Goal: Task Accomplishment & Management: Use online tool/utility

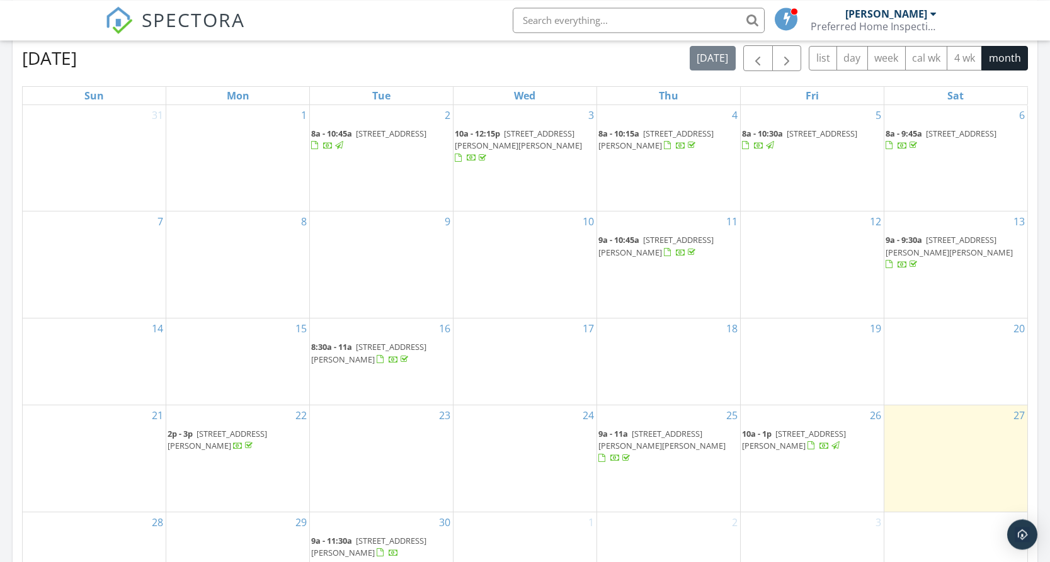
scroll to position [578, 0]
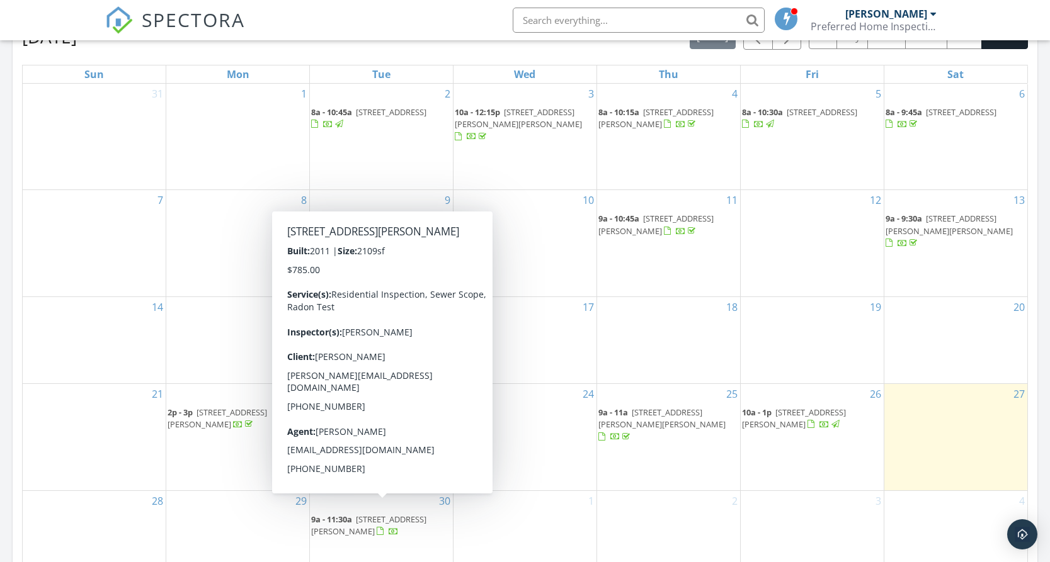
click at [356, 514] on link "9a - 11:30a 3641 Dahlia St, Newberg 97132" at bounding box center [368, 525] width 115 height 23
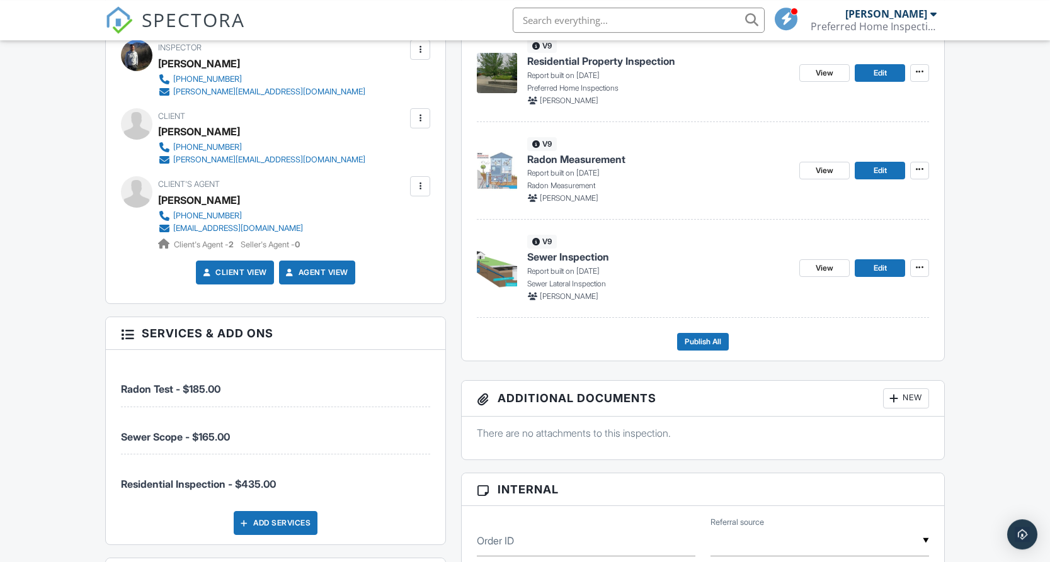
scroll to position [385, 0]
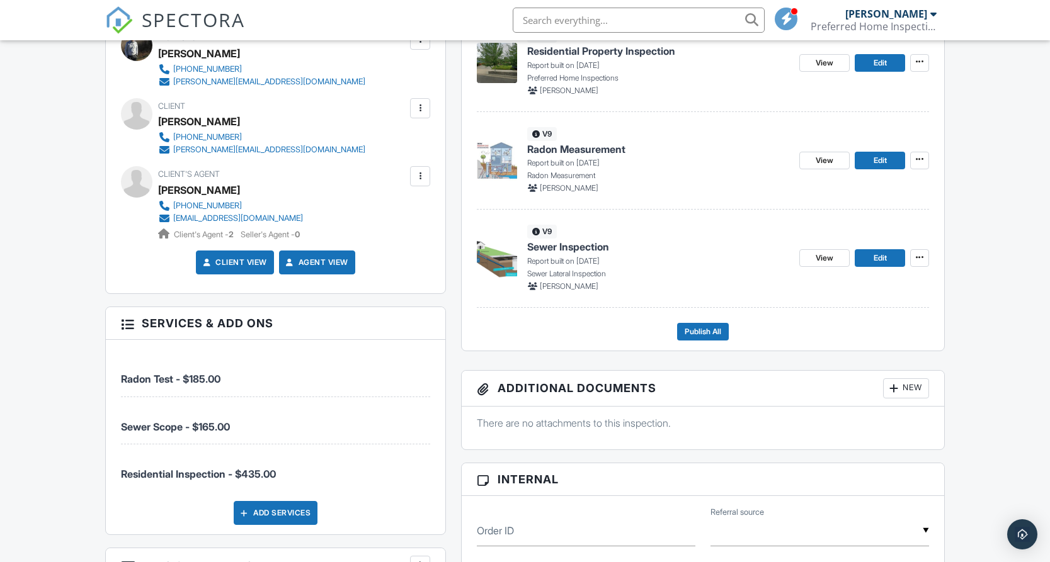
click at [586, 247] on span "Sewer Inspection" at bounding box center [568, 247] width 82 height 14
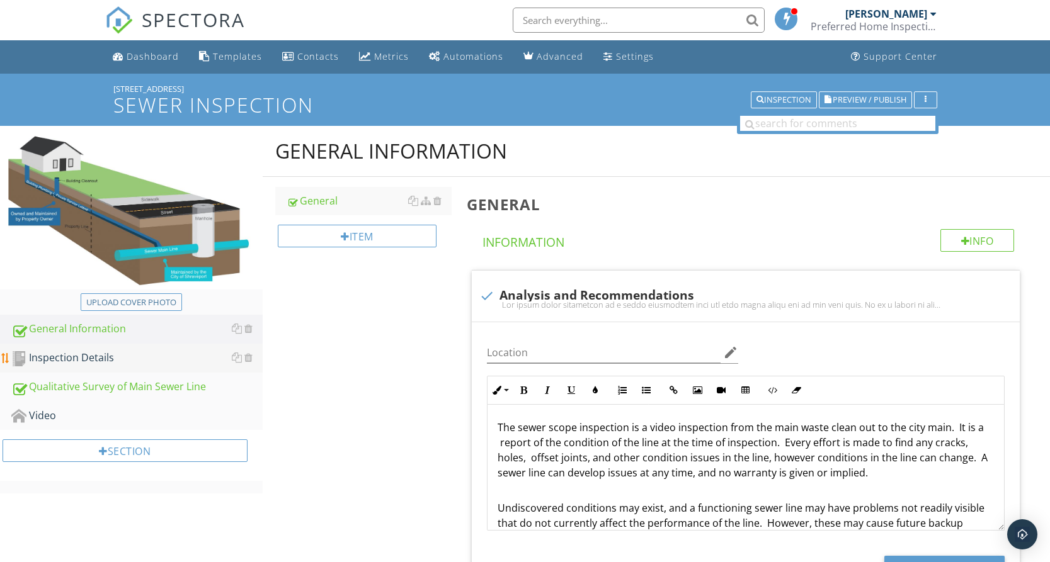
click at [98, 354] on div "Inspection Details" at bounding box center [136, 358] width 251 height 16
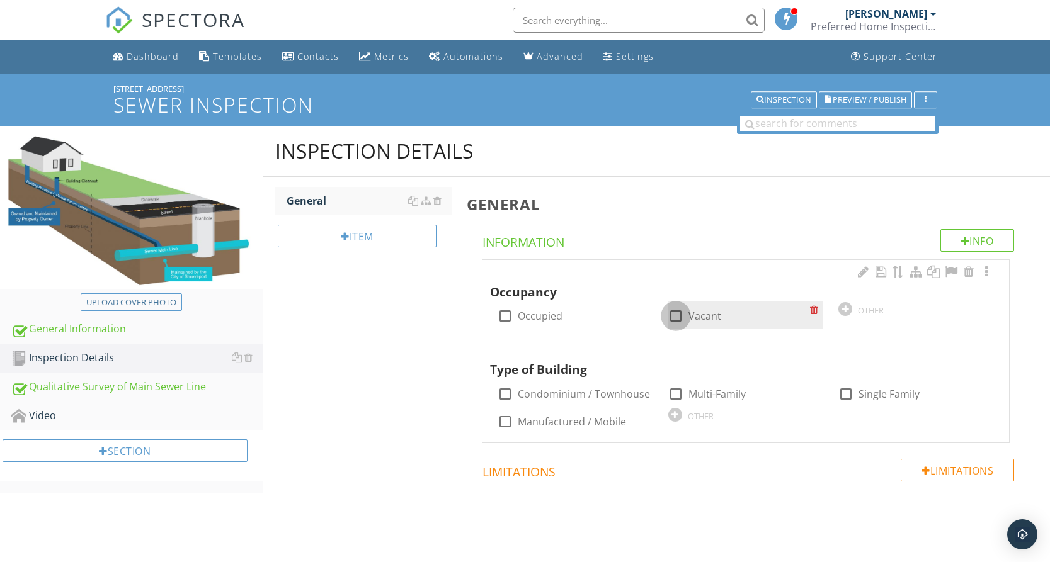
click at [677, 317] on div at bounding box center [675, 315] width 21 height 21
checkbox input "true"
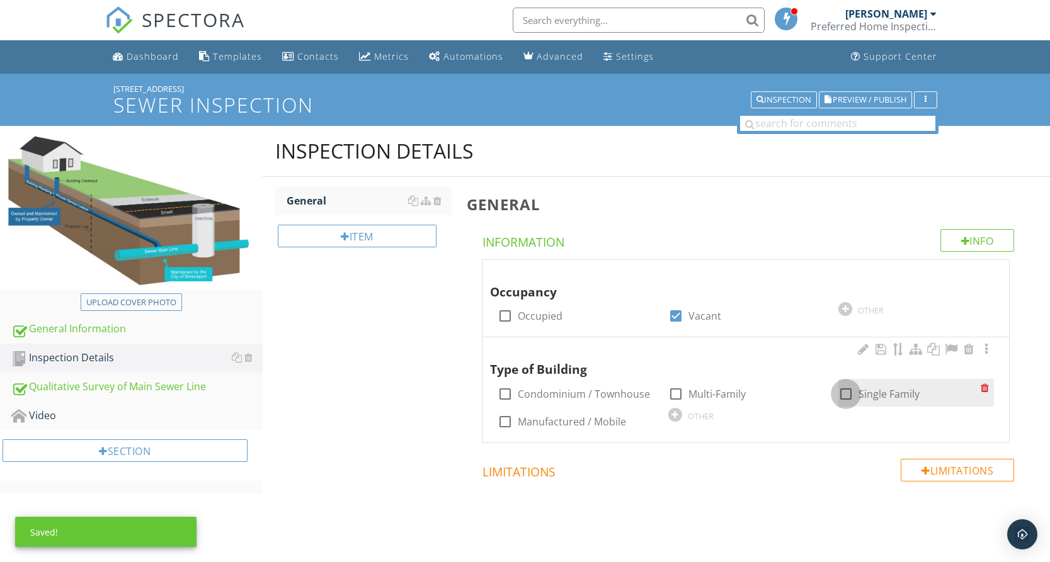
click at [836, 394] on div at bounding box center [845, 394] width 21 height 21
checkbox input "true"
click at [108, 384] on div "Qualitative Survey of Main Sewer Line" at bounding box center [136, 387] width 251 height 16
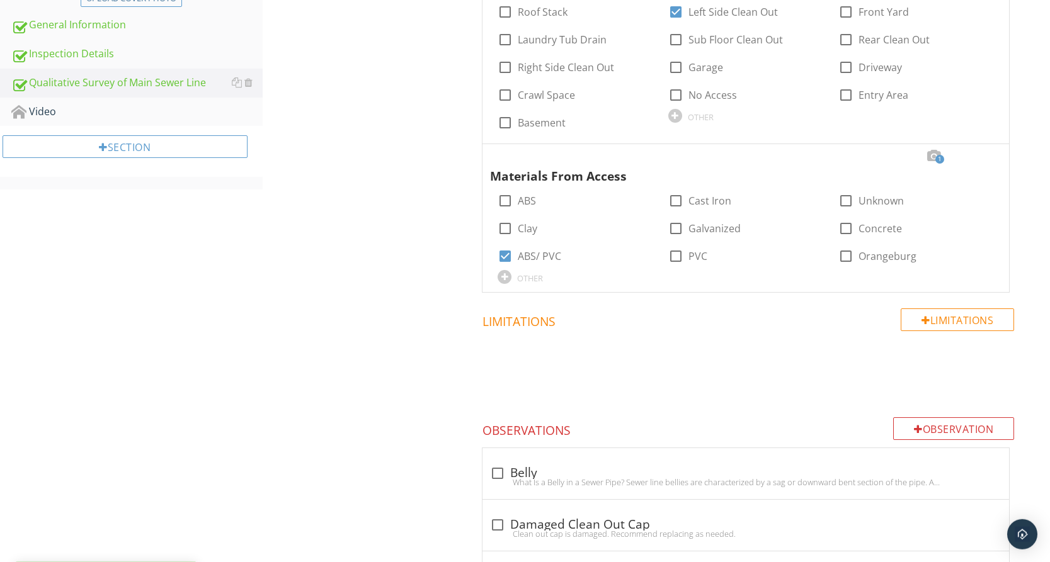
scroll to position [321, 0]
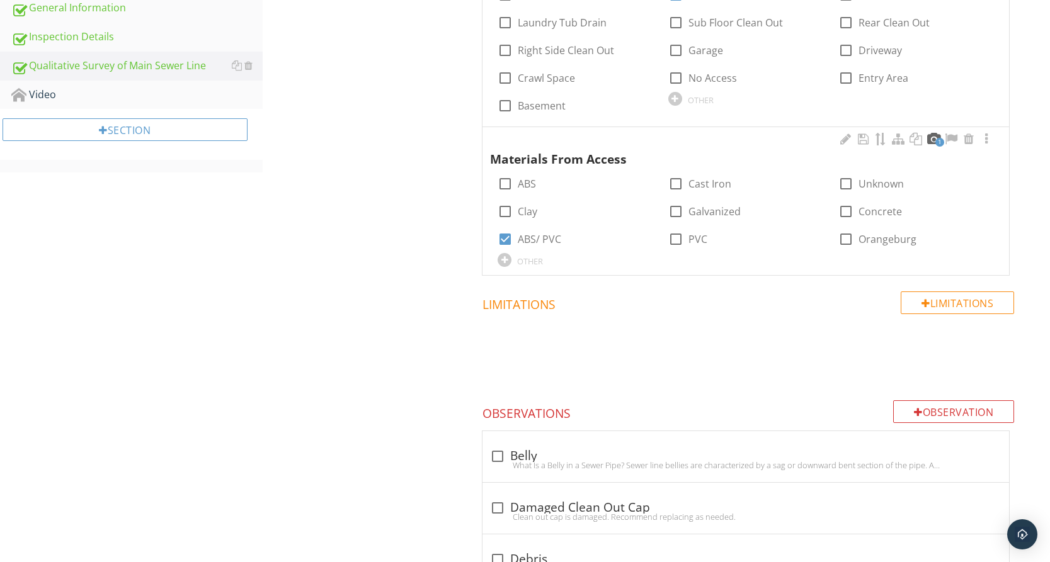
click at [928, 140] on div at bounding box center [933, 139] width 15 height 13
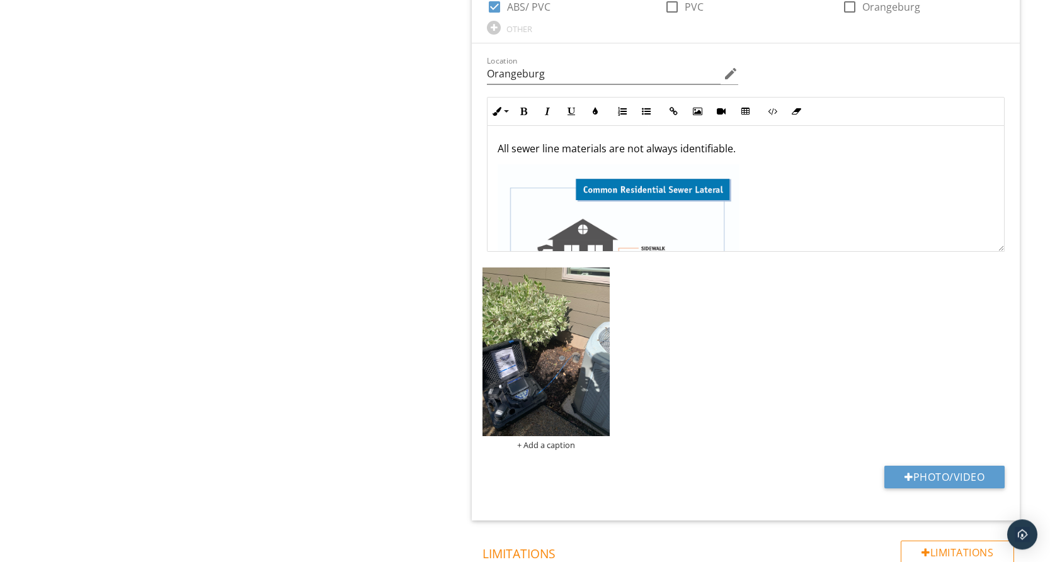
scroll to position [578, 0]
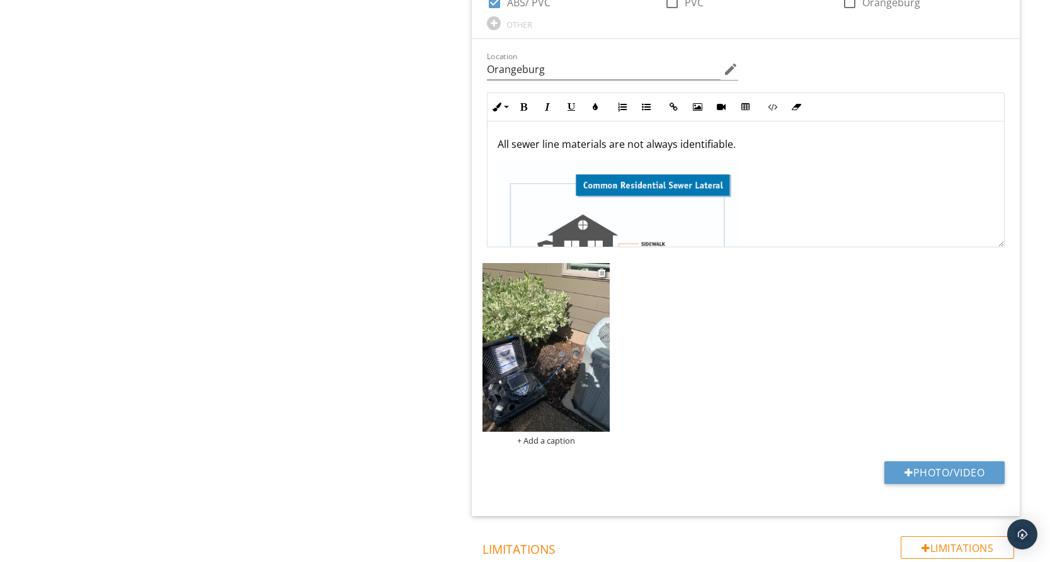
click at [576, 343] on img at bounding box center [545, 347] width 127 height 169
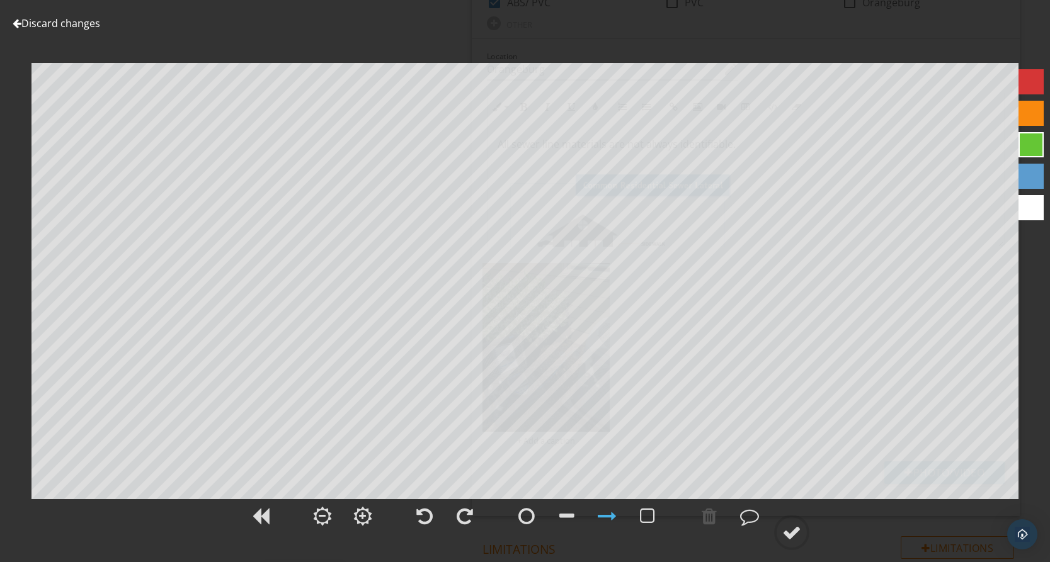
click at [1032, 205] on div at bounding box center [1030, 207] width 25 height 25
click at [797, 527] on div at bounding box center [791, 532] width 19 height 19
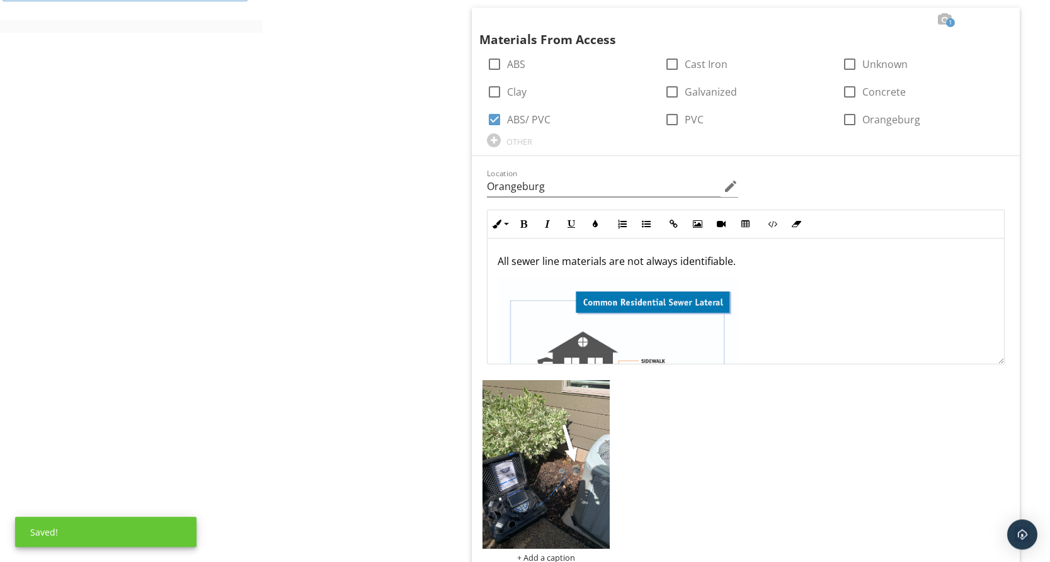
scroll to position [193, 0]
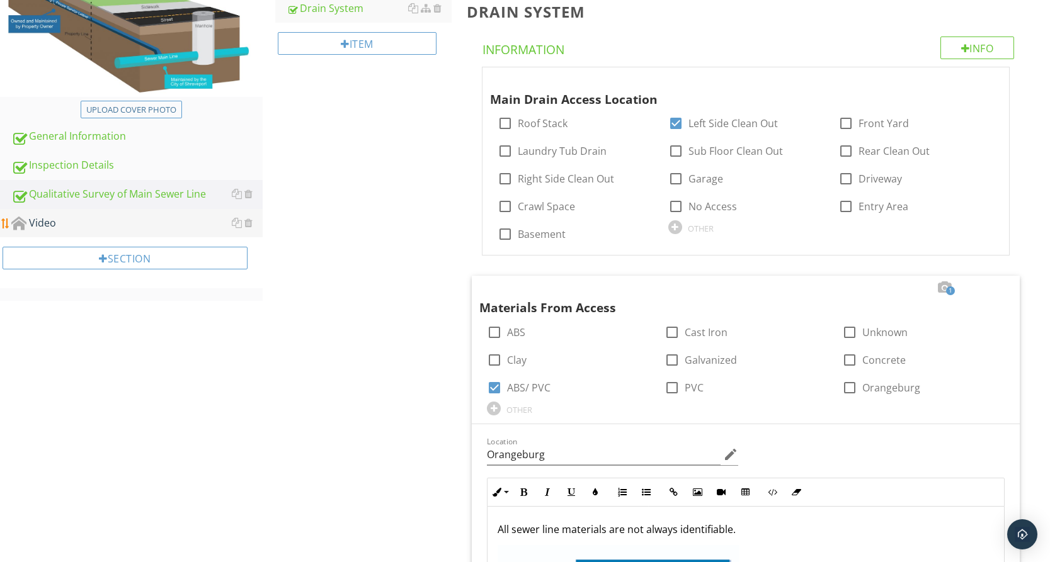
click at [52, 222] on div "Video" at bounding box center [136, 223] width 251 height 16
type textarea "<p>All sewer line materials are not always identifiable. &nbsp;</p><p><img src=…"
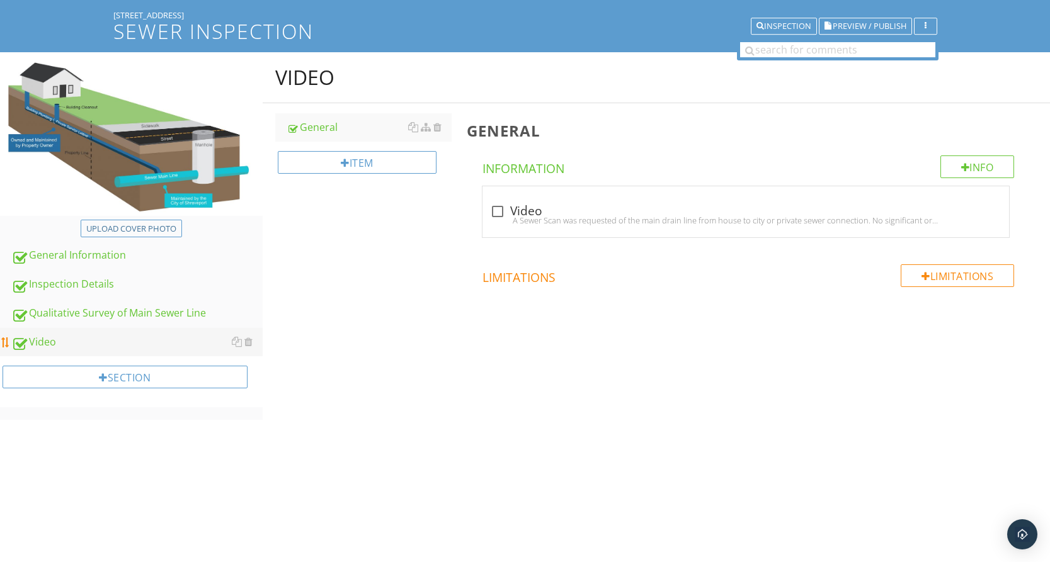
scroll to position [74, 0]
click at [493, 206] on div at bounding box center [497, 211] width 21 height 21
checkbox input "true"
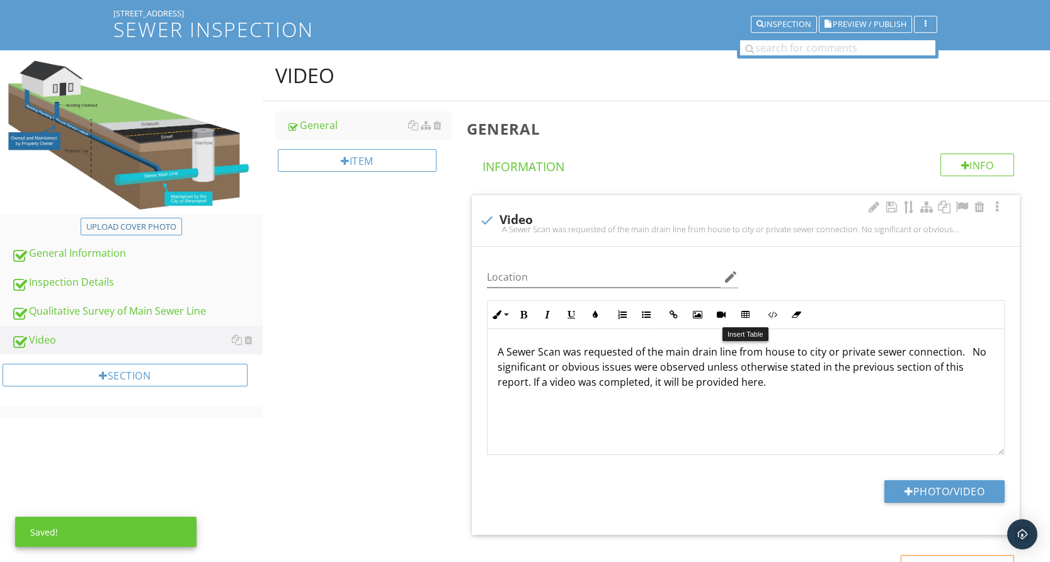
scroll to position [193, 0]
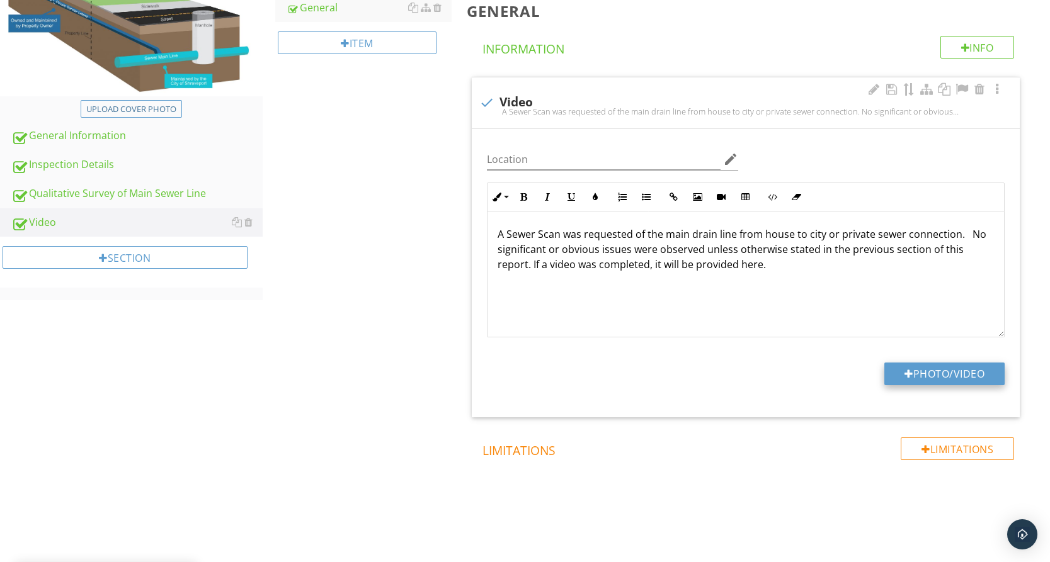
click at [959, 377] on button "Photo/Video" at bounding box center [944, 374] width 120 height 23
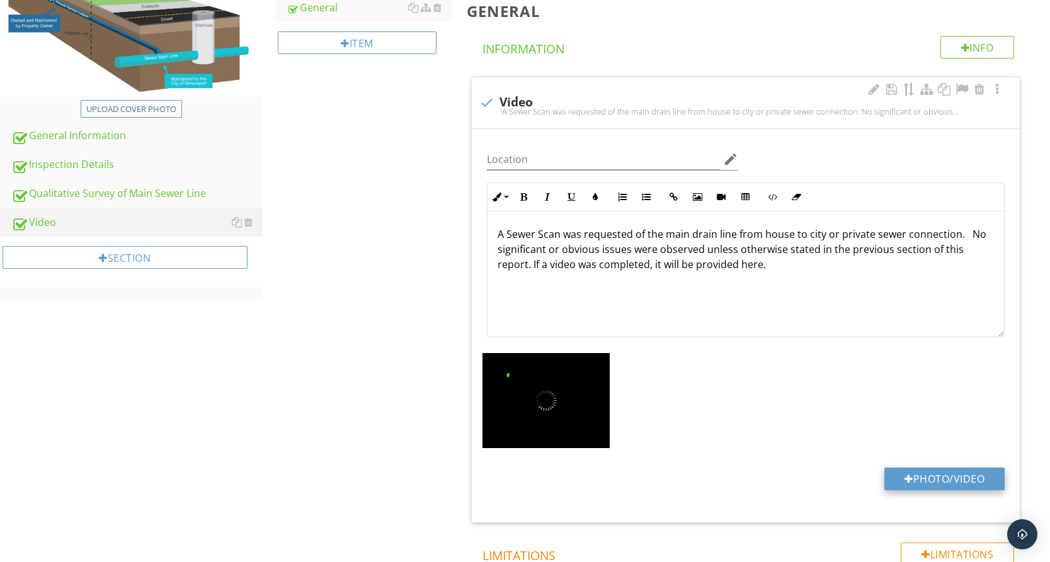
click at [920, 481] on button "Photo/Video" at bounding box center [944, 479] width 120 height 23
type input "C:\fakepath\[STREET_ADDRESS][PERSON_NAME] (2).mp4"
